Goal: Navigation & Orientation: Find specific page/section

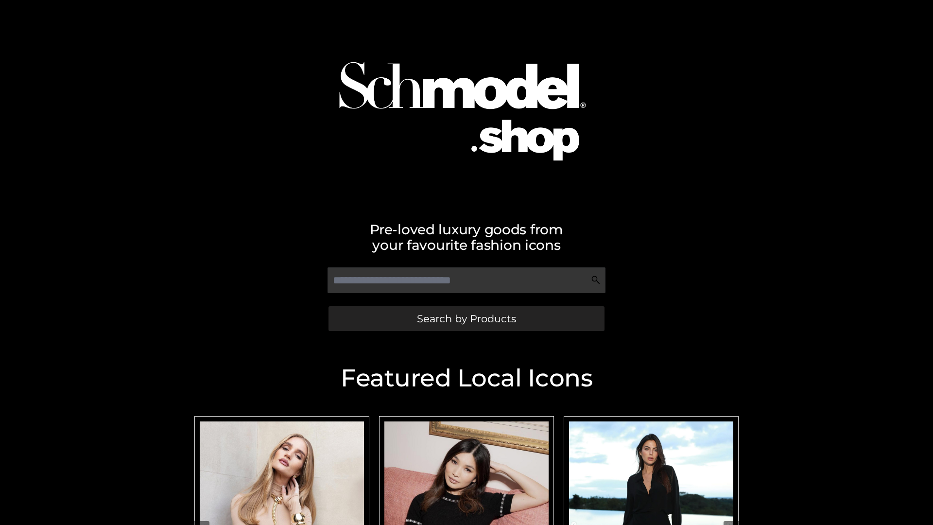
click at [466, 318] on span "Search by Products" at bounding box center [466, 318] width 99 height 10
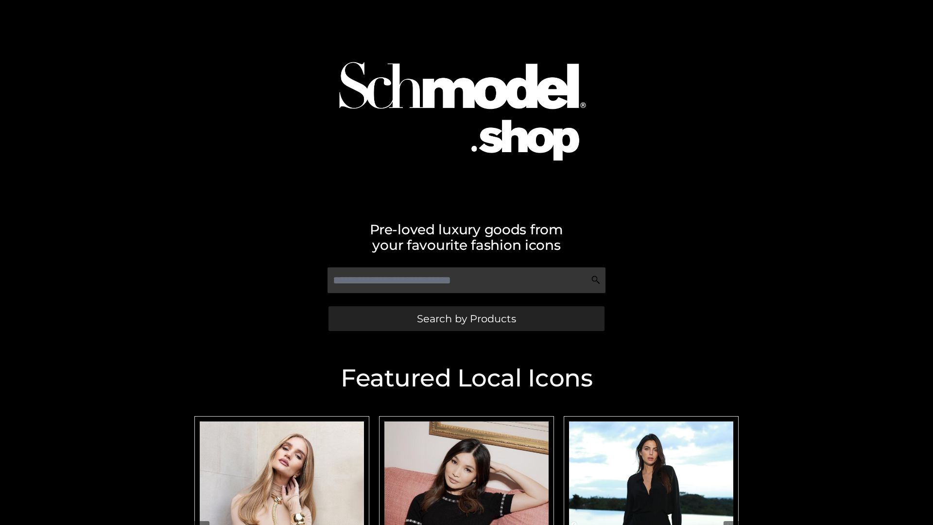
click at [466, 318] on span "Search by Products" at bounding box center [466, 318] width 99 height 10
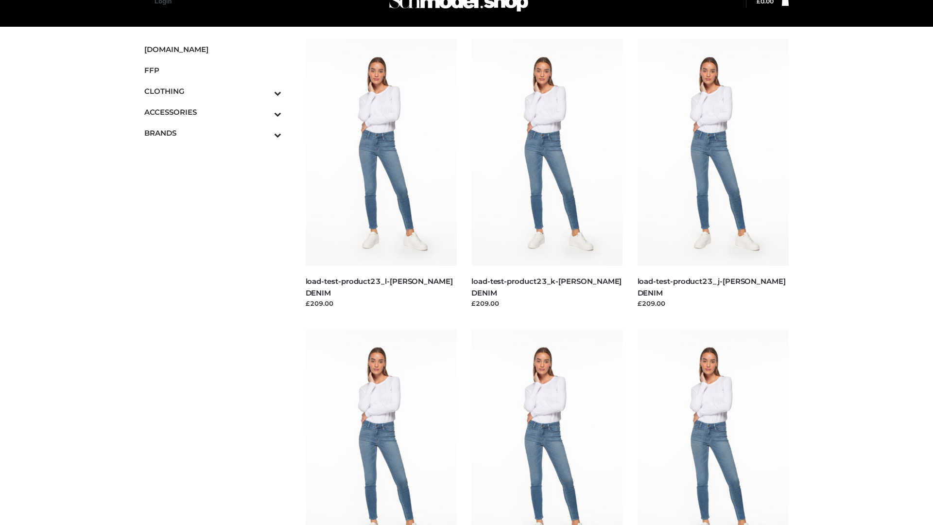
scroll to position [24, 0]
